Goal: Task Accomplishment & Management: Manage account settings

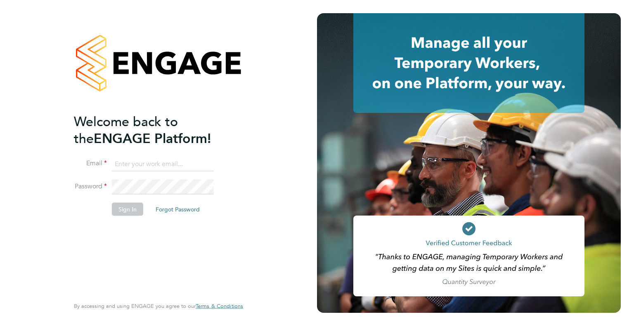
click at [125, 167] on input at bounding box center [163, 164] width 102 height 15
type input "davefgaskell@gmail.com"
click at [125, 207] on button "Sign In" at bounding box center [127, 209] width 31 height 13
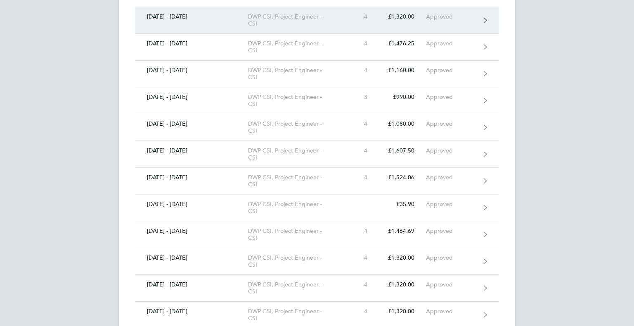
scroll to position [1601, 0]
